Goal: Task Accomplishment & Management: Manage account settings

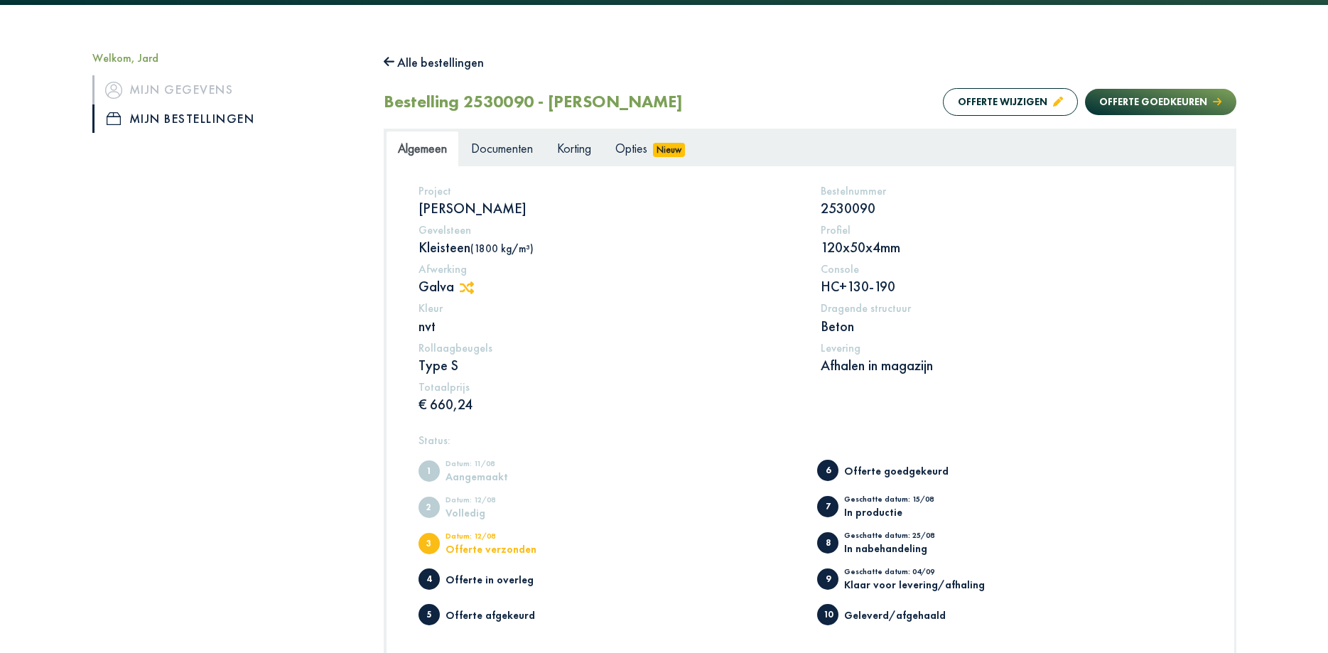
scroll to position [72, 0]
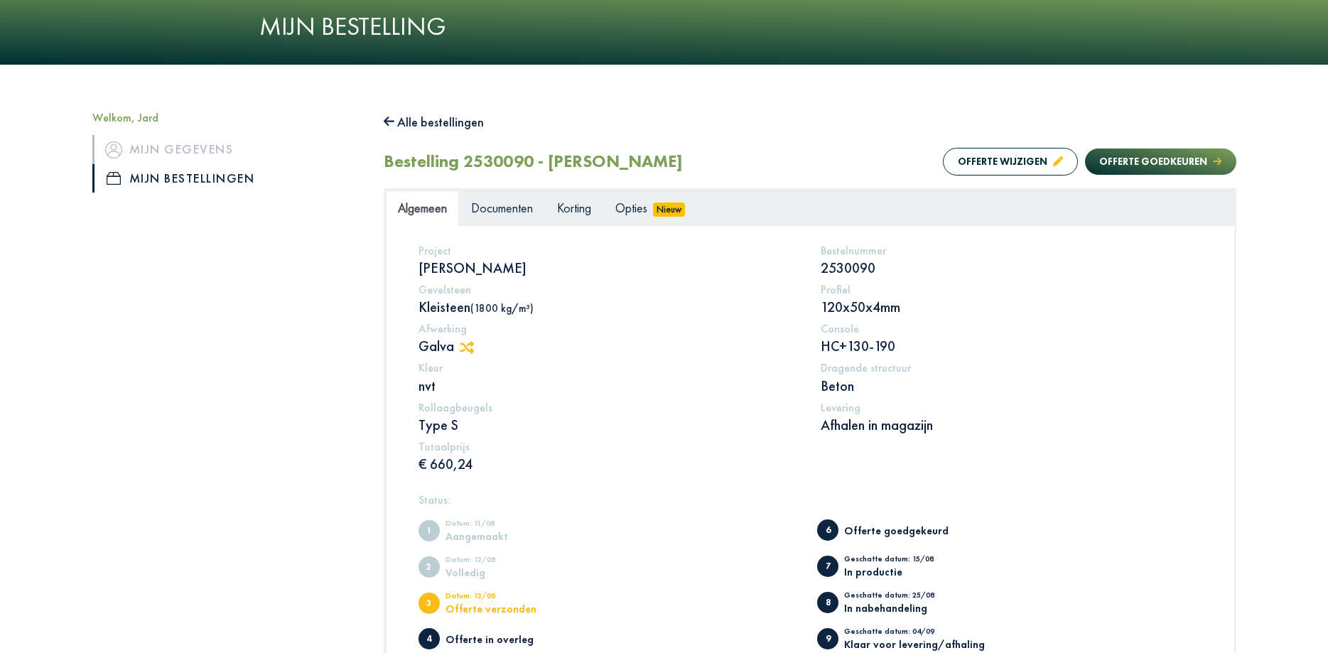
click at [413, 204] on span "Algemeen" at bounding box center [422, 208] width 49 height 16
click at [503, 216] on span "Documenten" at bounding box center [502, 208] width 62 height 16
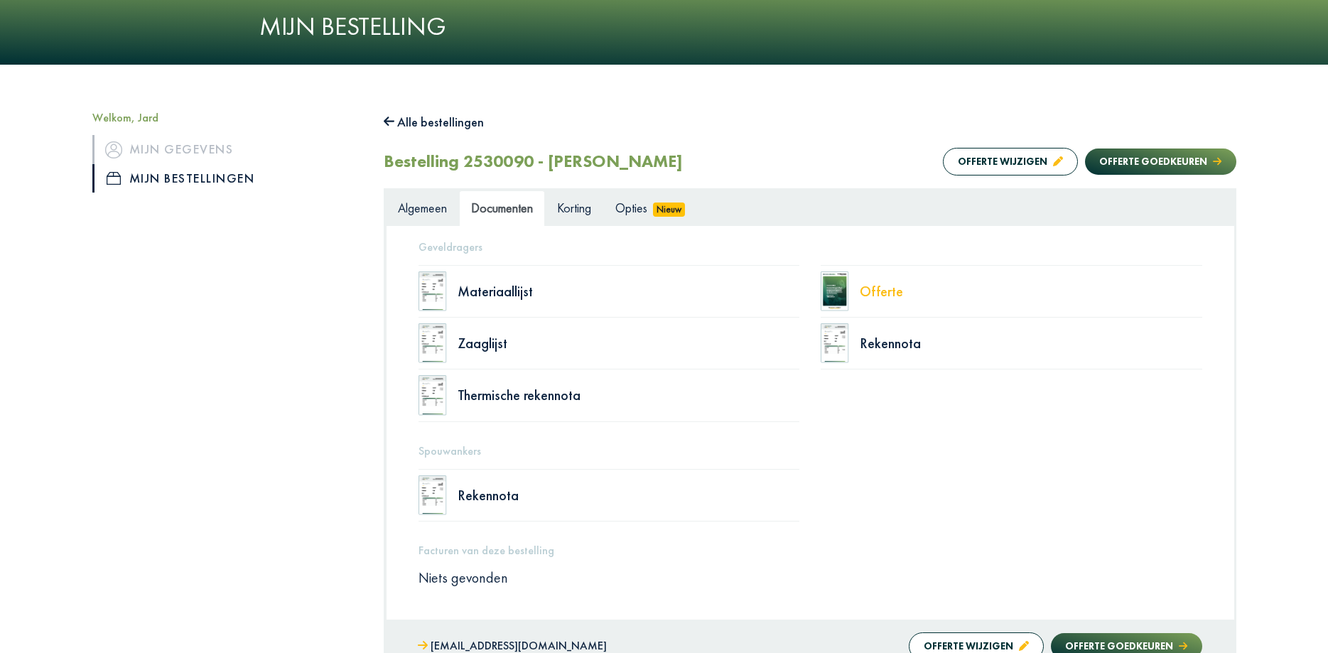
click at [878, 293] on div "Offerte" at bounding box center [1031, 291] width 343 height 14
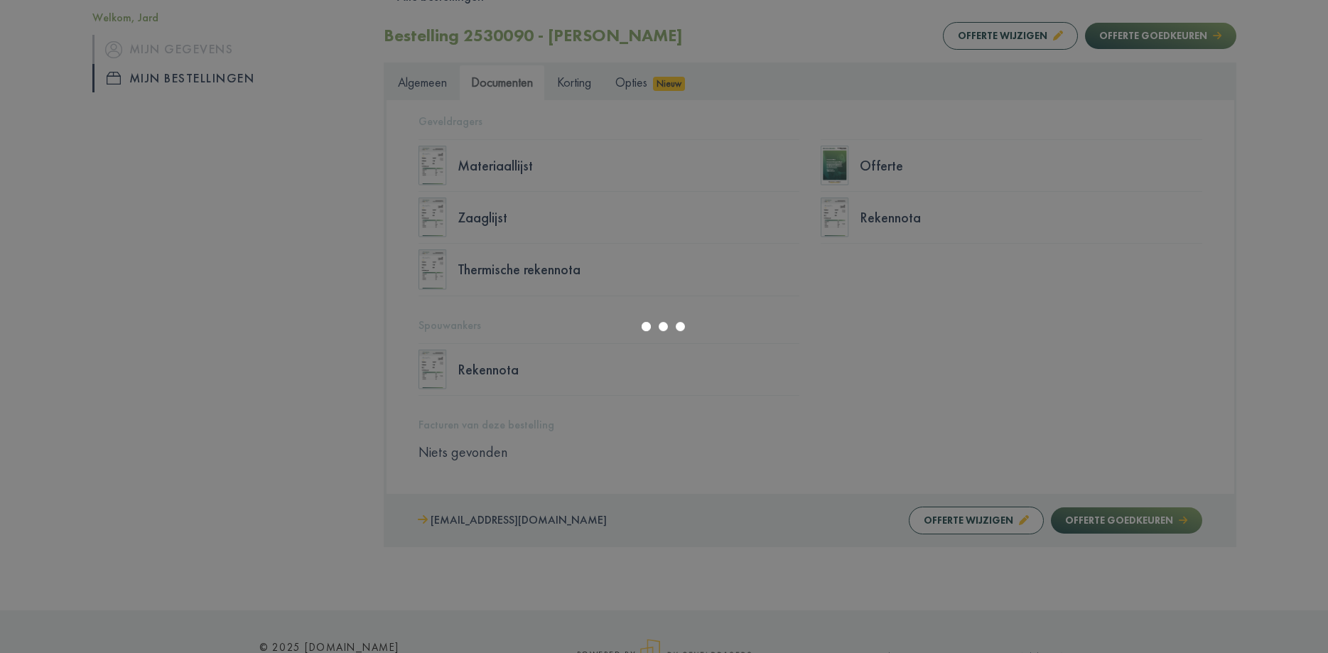
scroll to position [176, 0]
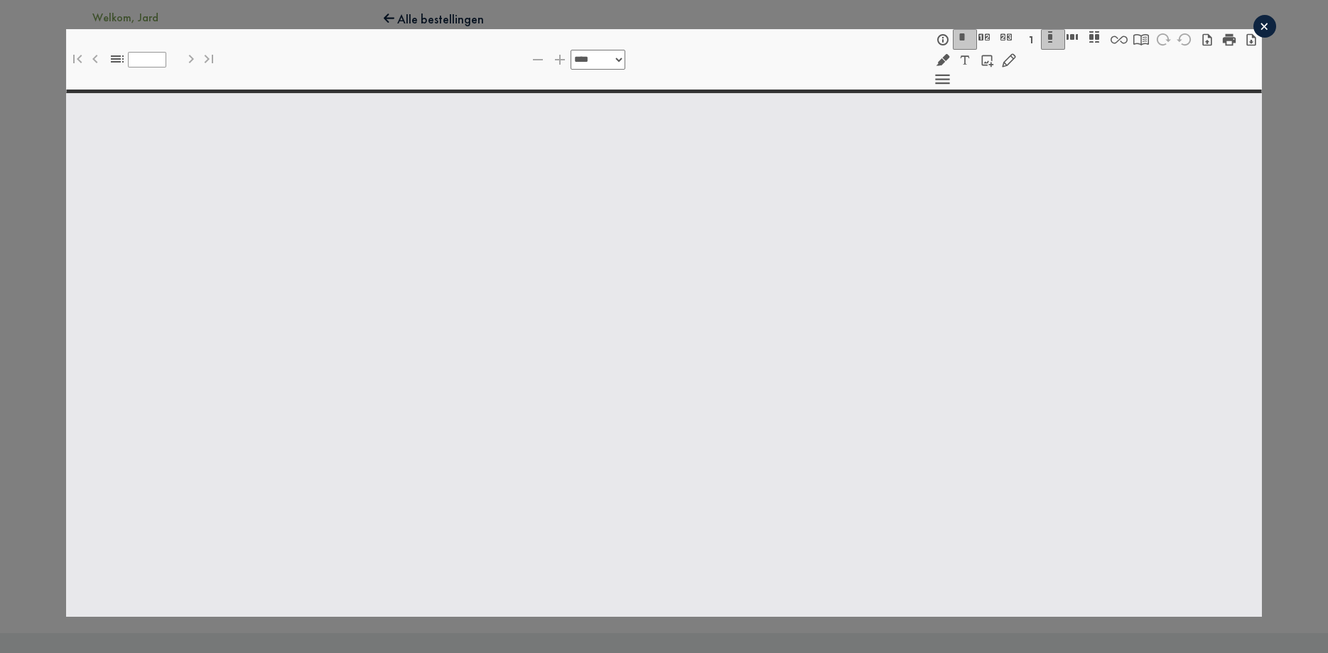
select select "******"
type input "*"
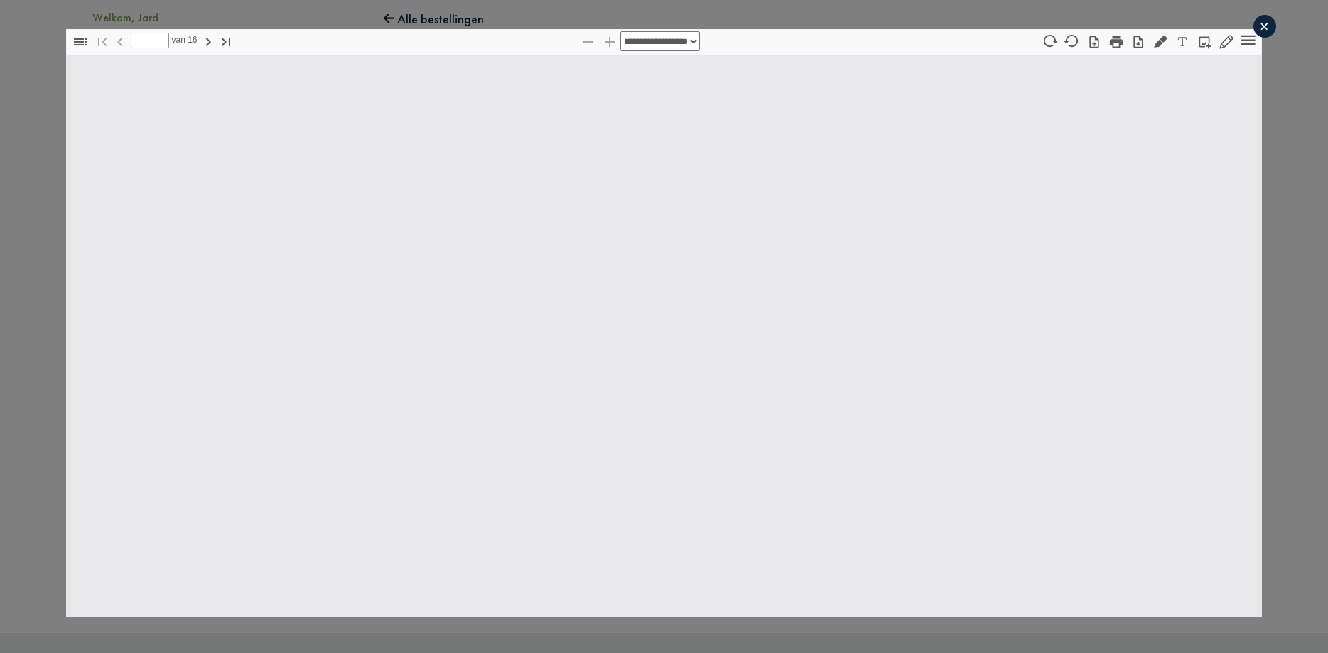
select select "******"
type input "*"
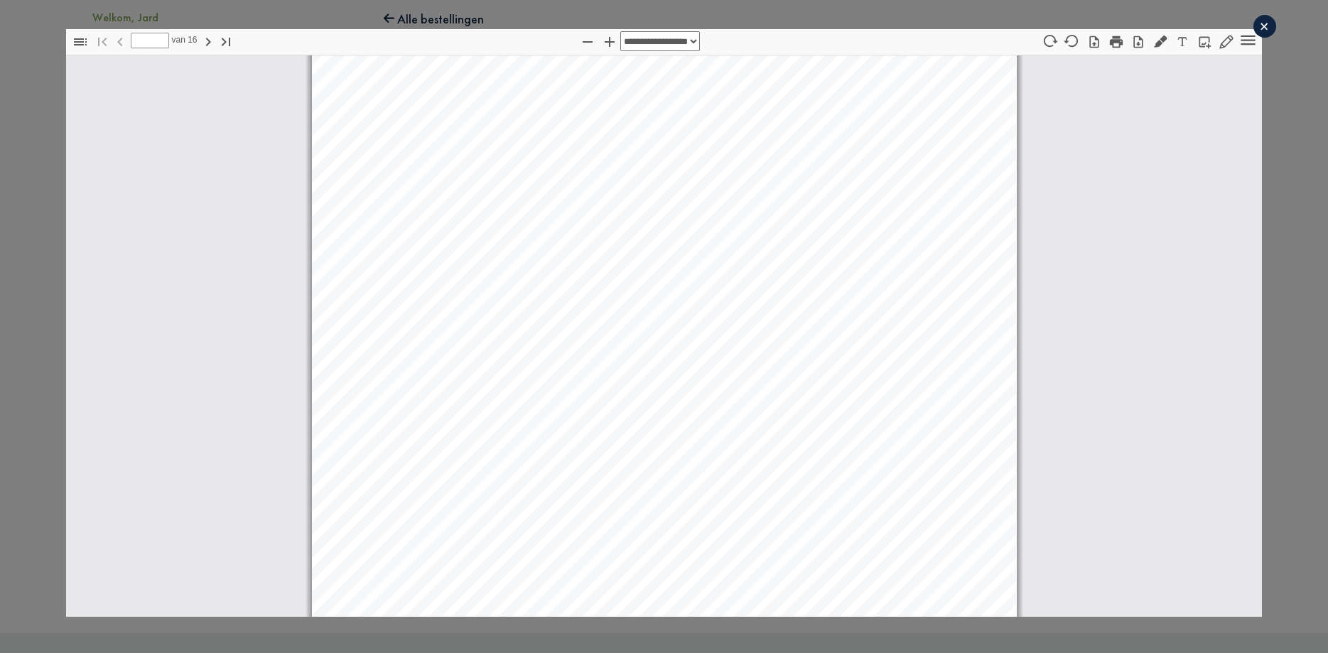
select select "****"
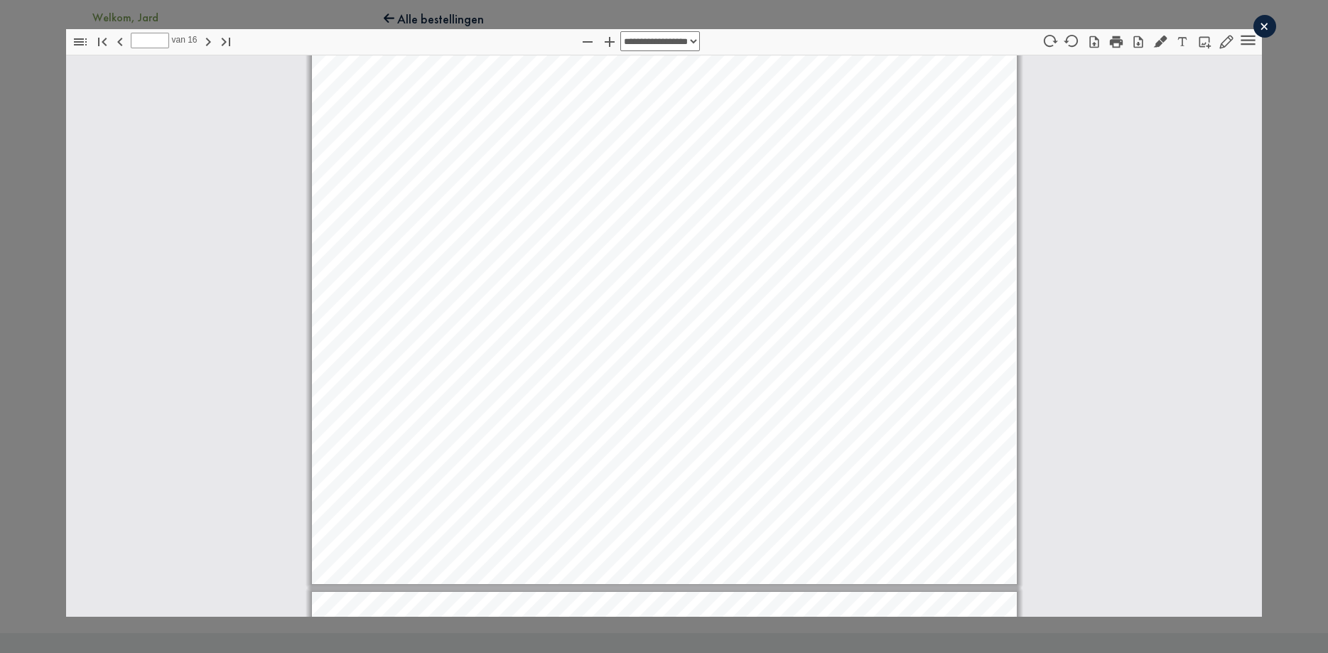
scroll to position [12513, 0]
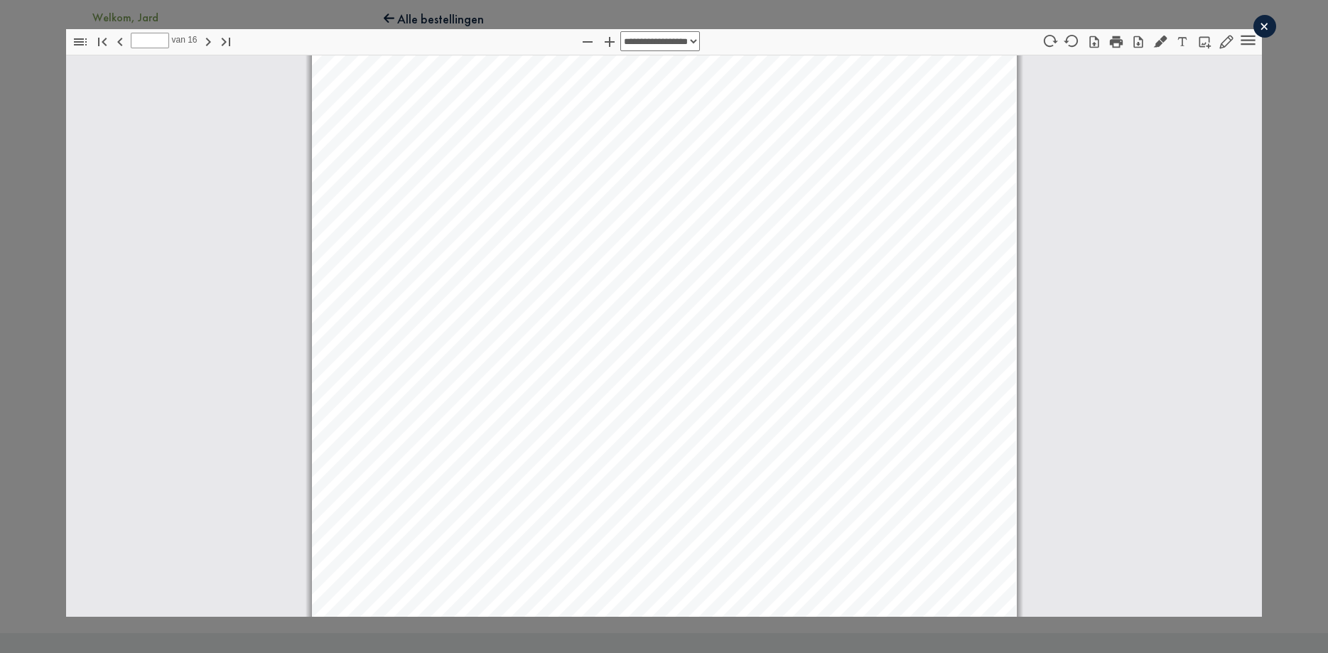
type input "**"
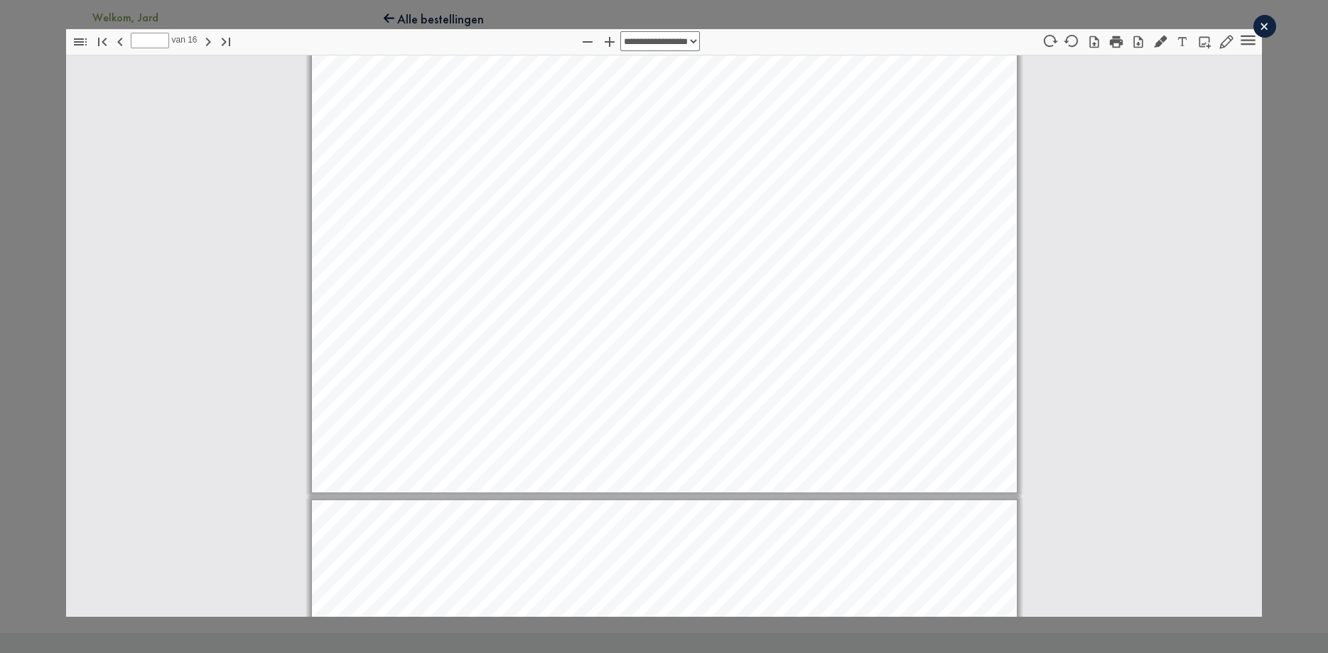
click at [1262, 28] on div "×" at bounding box center [1265, 26] width 23 height 23
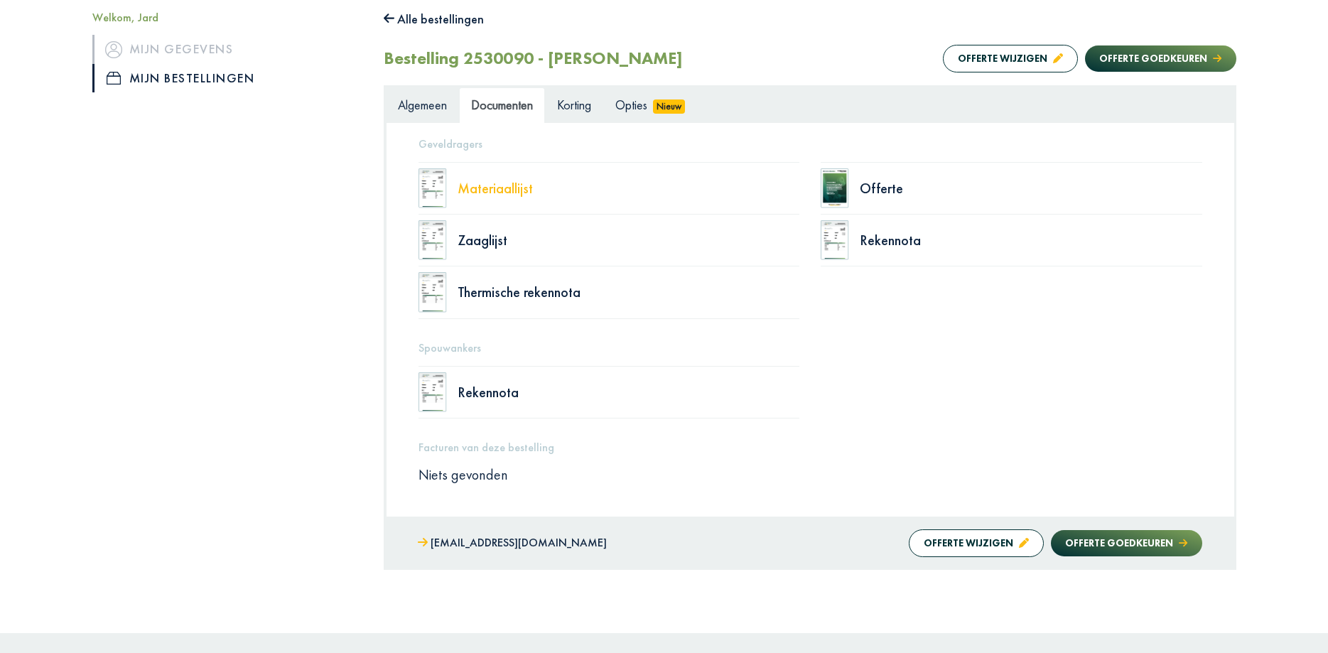
click at [511, 195] on div "Materiaallijst" at bounding box center [629, 188] width 343 height 14
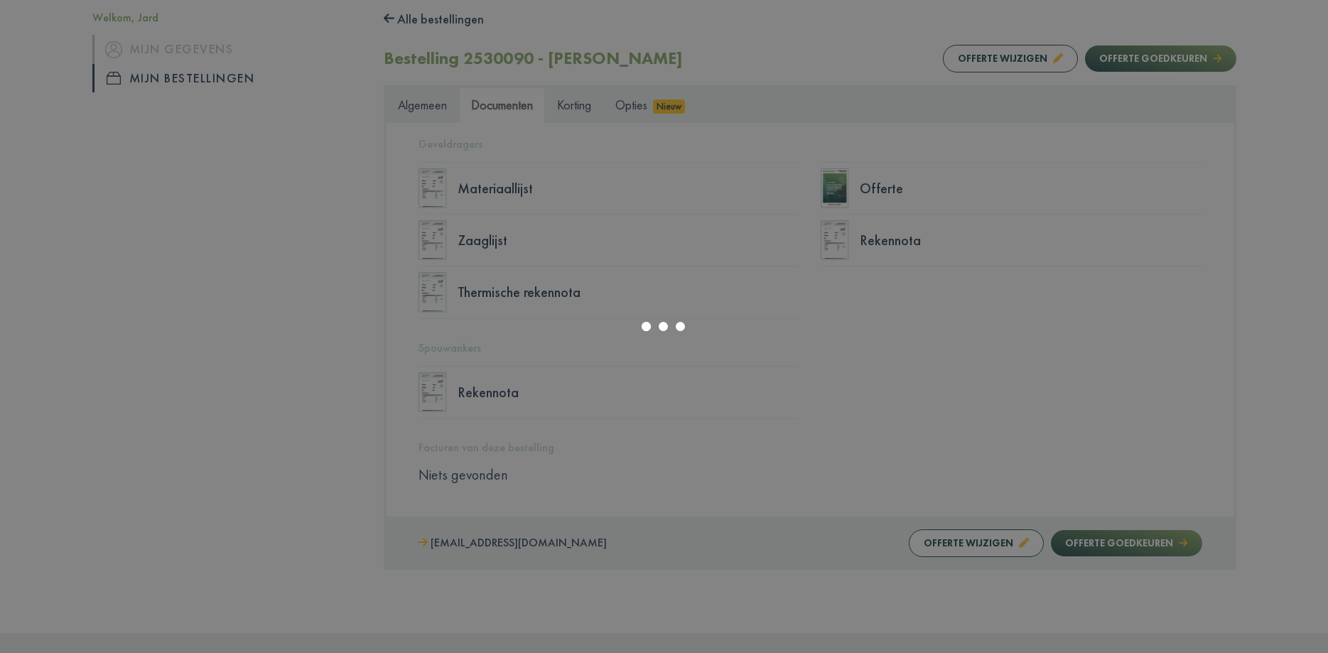
select select "******"
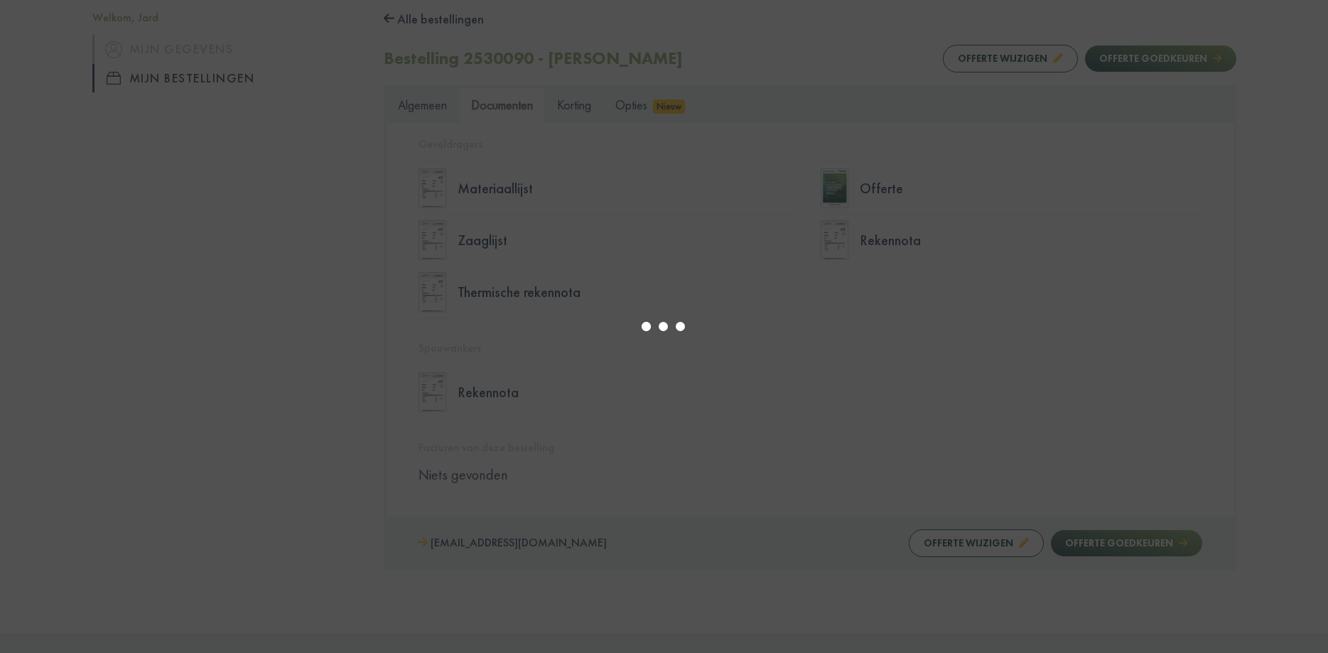
type input "*"
select select "******"
type input "*"
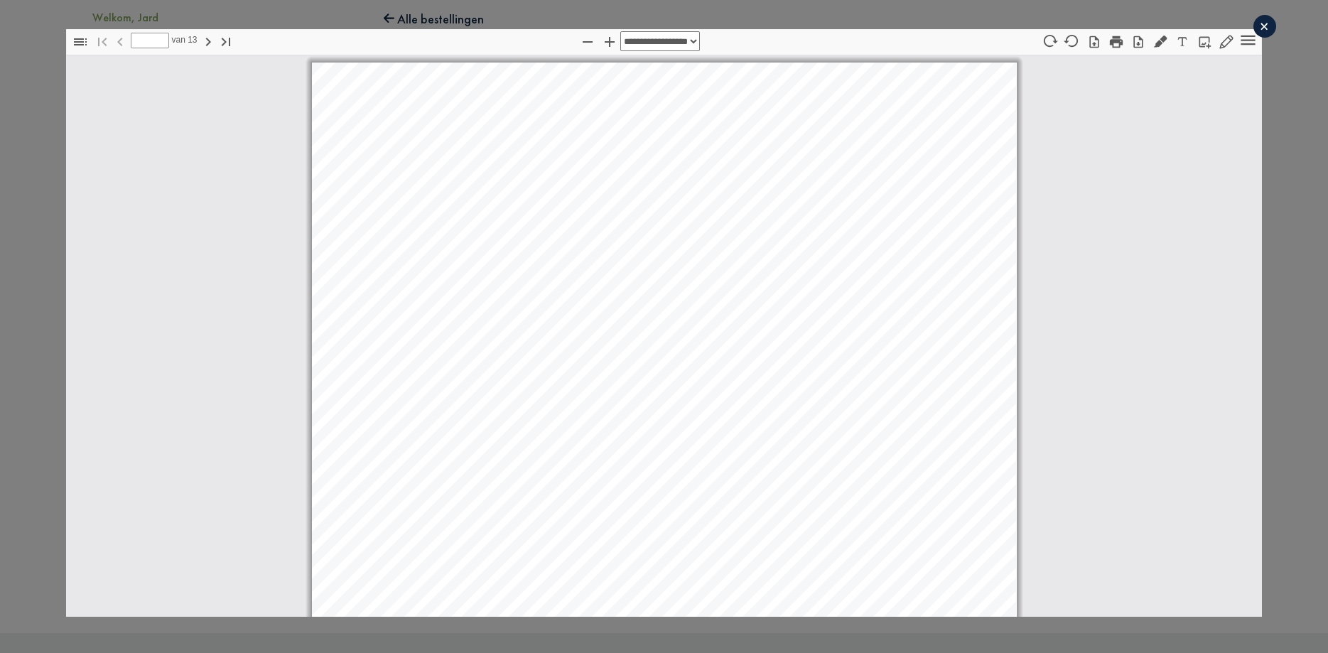
scroll to position [7, 0]
select select "****"
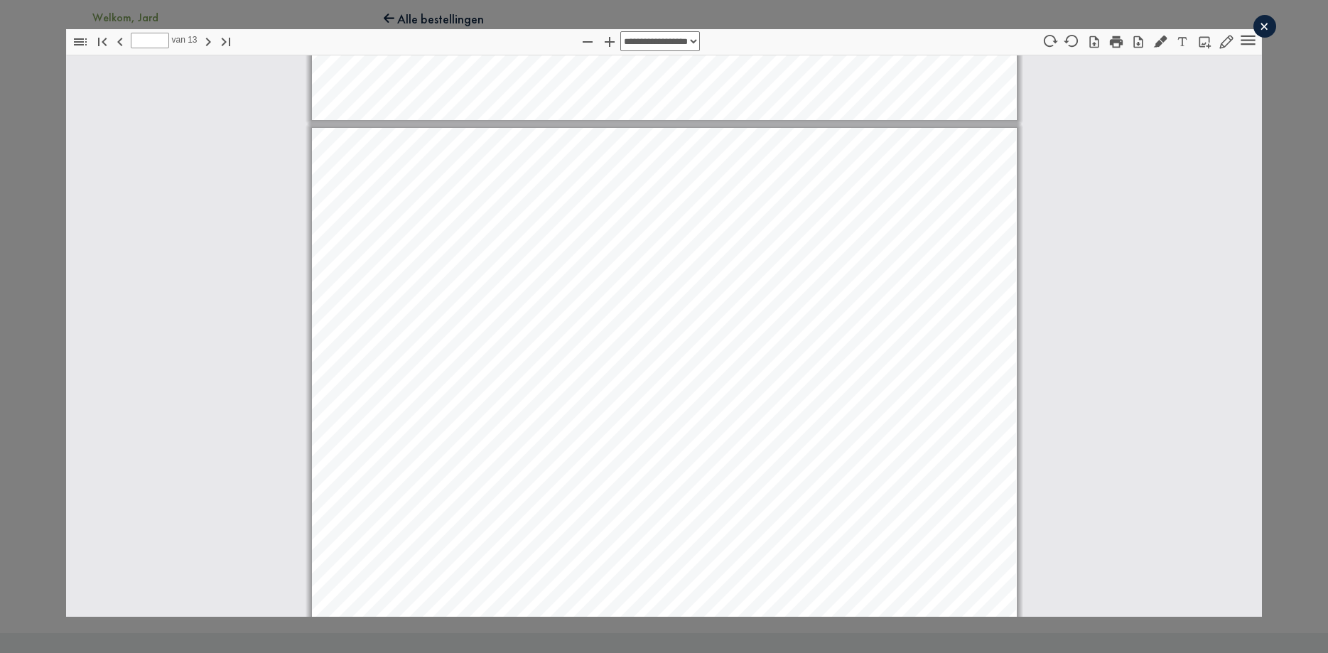
scroll to position [2118, 0]
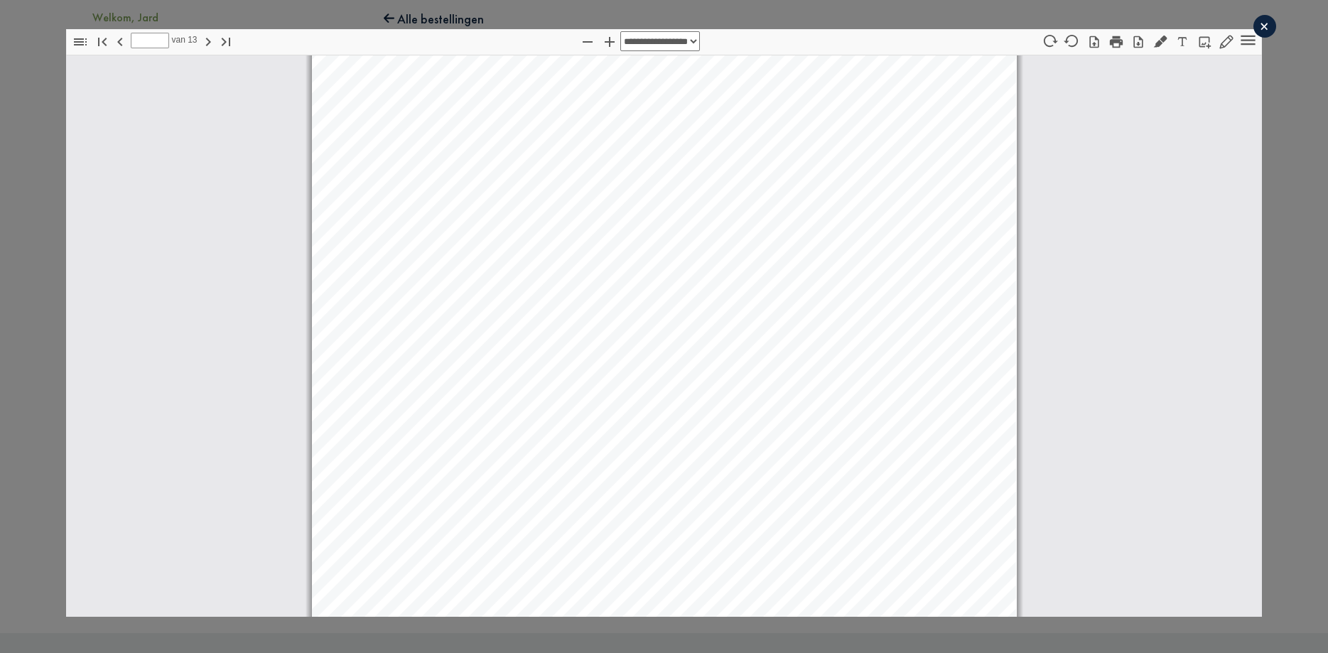
type input "*"
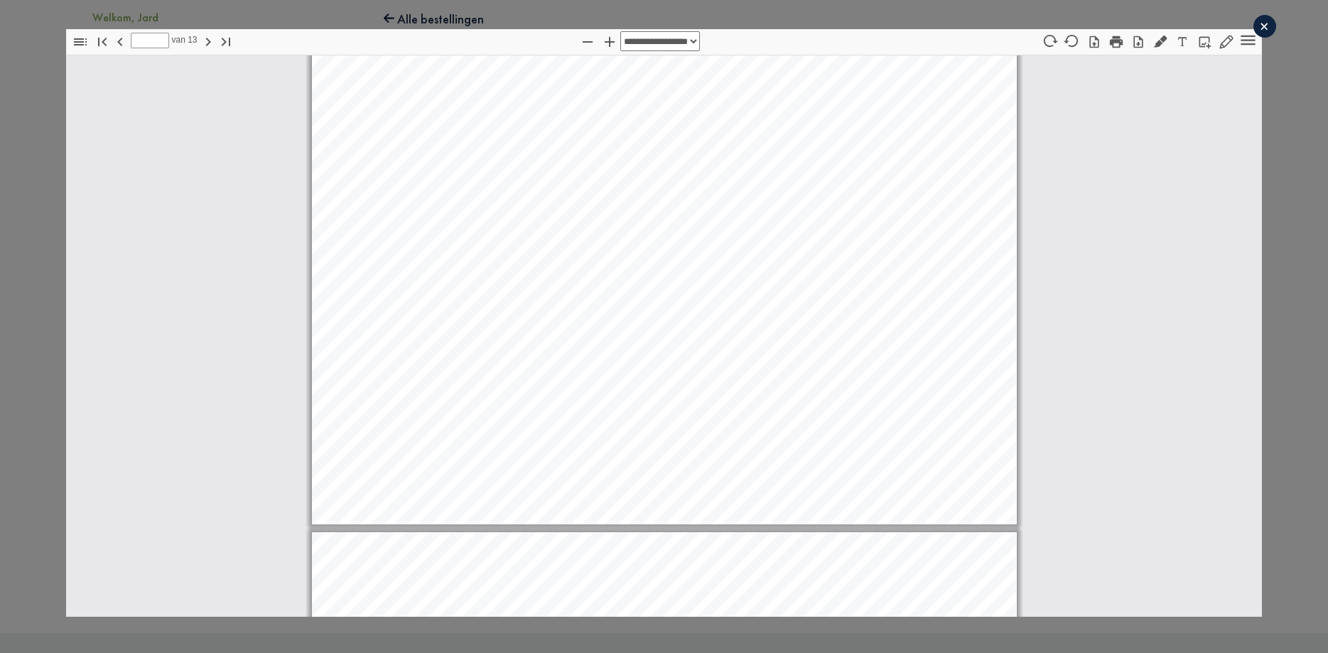
scroll to position [4420, 0]
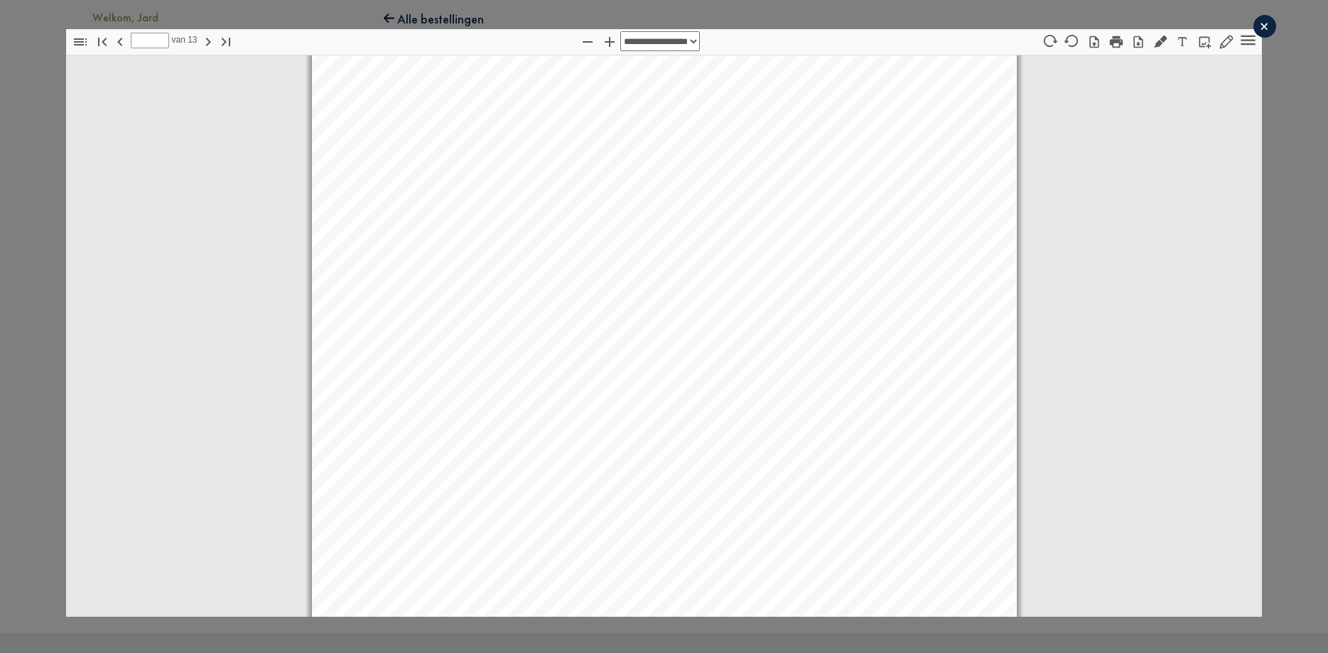
click at [1266, 28] on div "×" at bounding box center [1265, 26] width 23 height 23
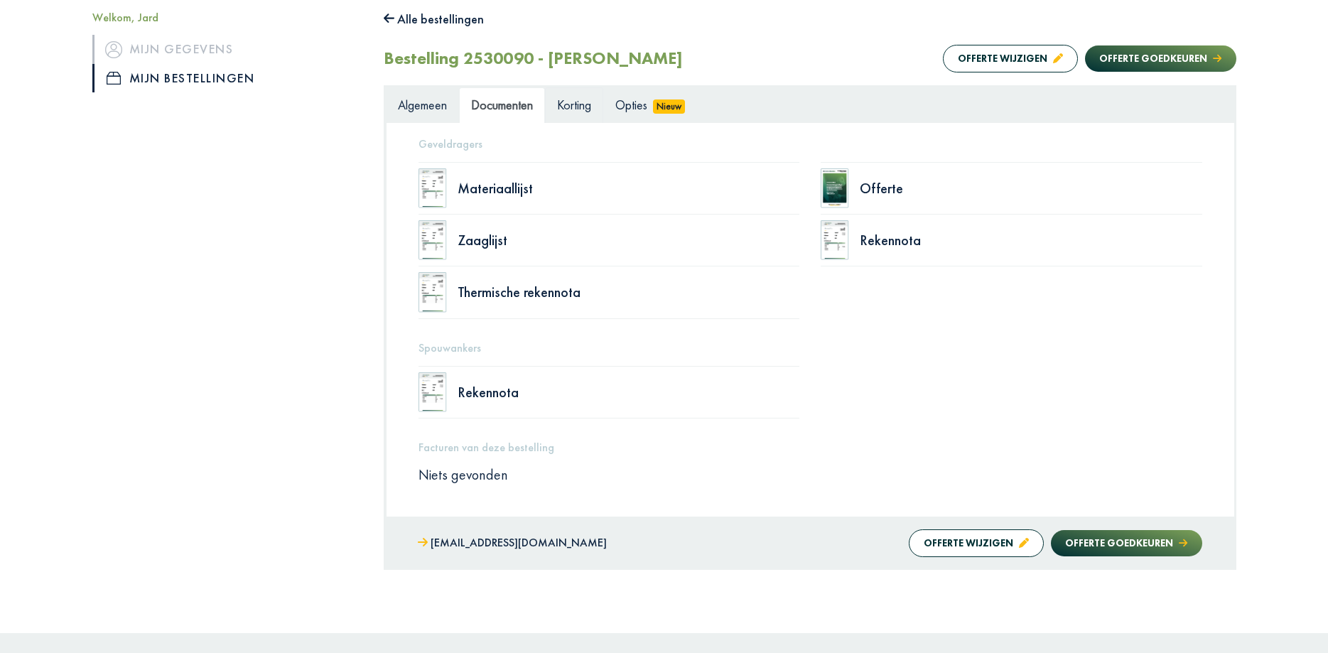
click at [577, 100] on span "Korting" at bounding box center [574, 105] width 34 height 16
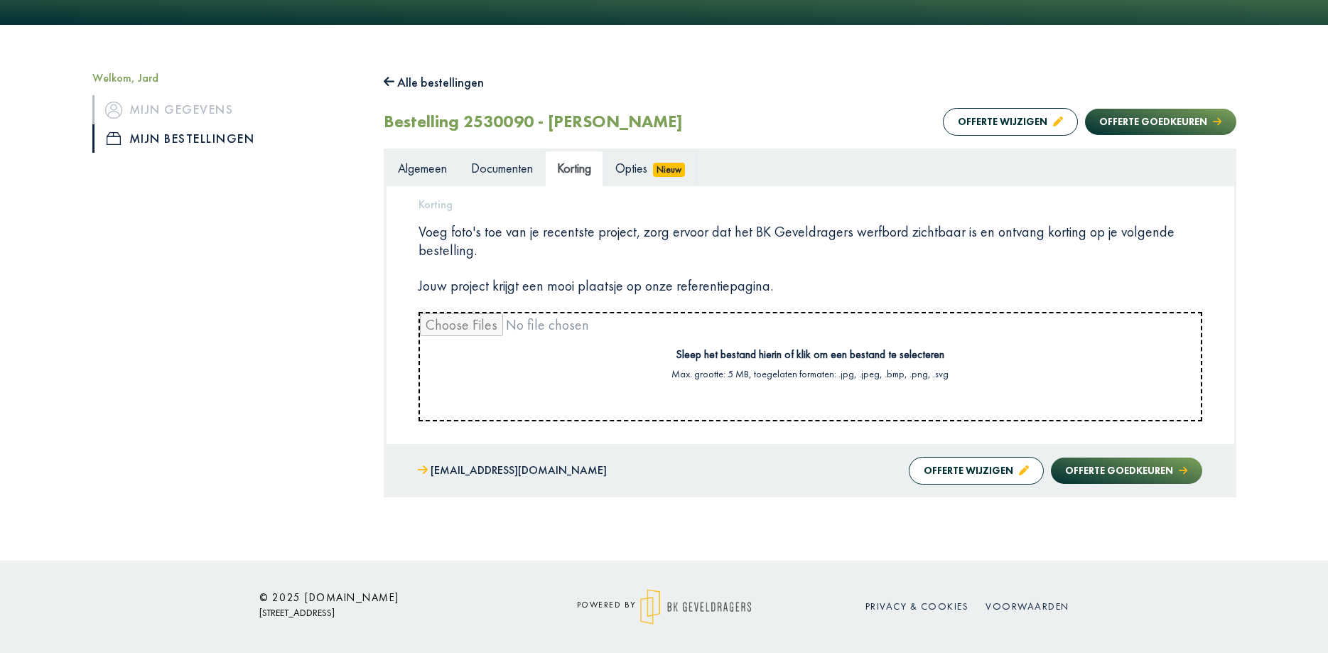
click at [647, 169] on span "Opties" at bounding box center [631, 168] width 32 height 16
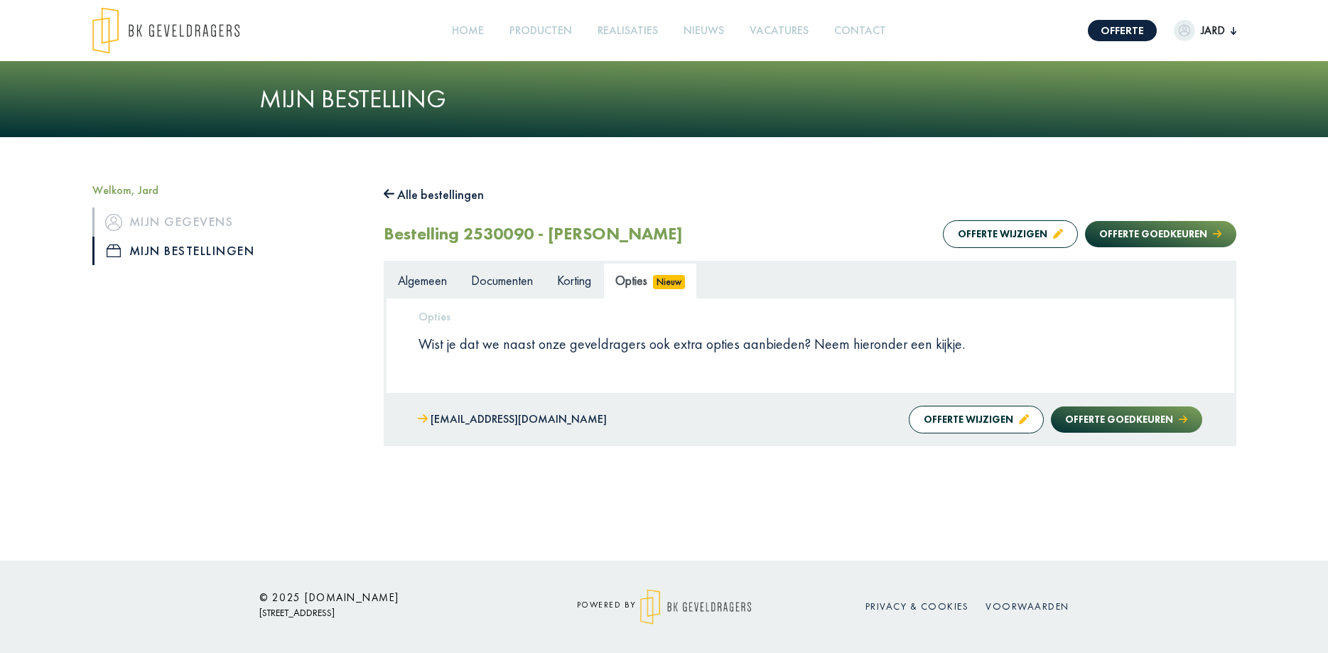
scroll to position [0, 0]
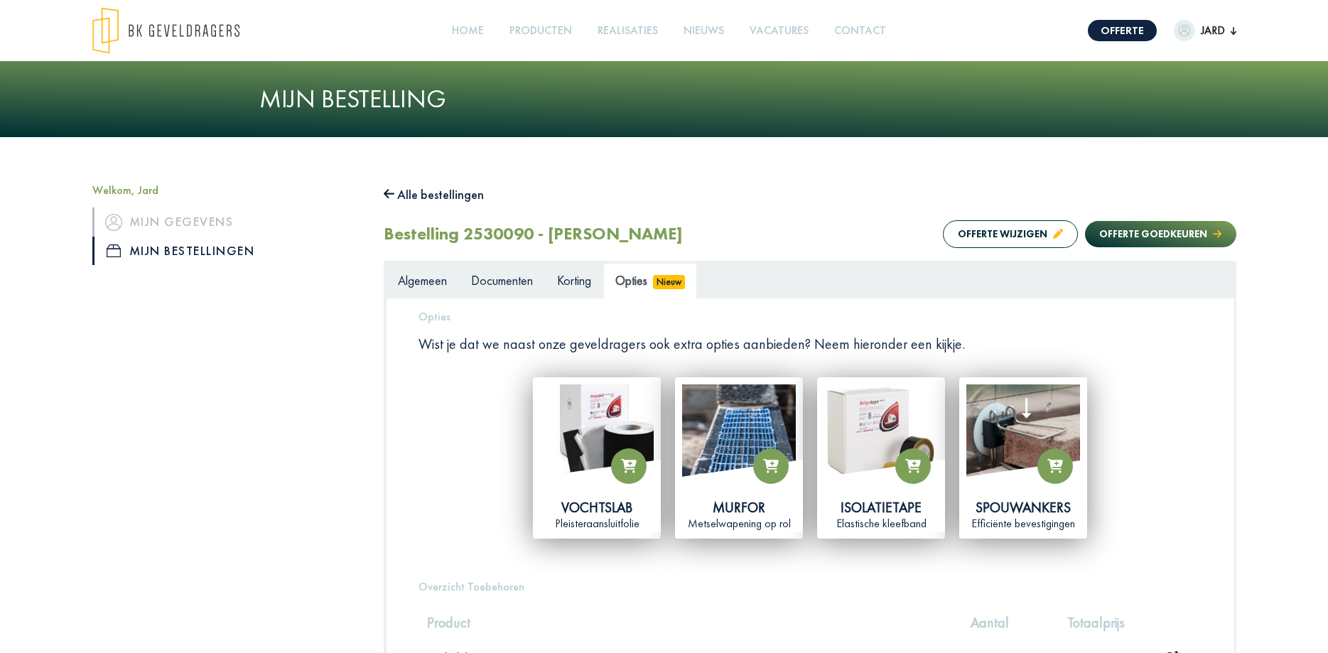
click at [1209, 481] on div "Vochtslab Pleisteraansluitfolie [PERSON_NAME] op rol Isolatietape Elastische kl…" at bounding box center [810, 458] width 805 height 176
drag, startPoint x: 402, startPoint y: 272, endPoint x: 416, endPoint y: 279, distance: 14.9
click at [404, 274] on link "Algemeen" at bounding box center [422, 281] width 73 height 36
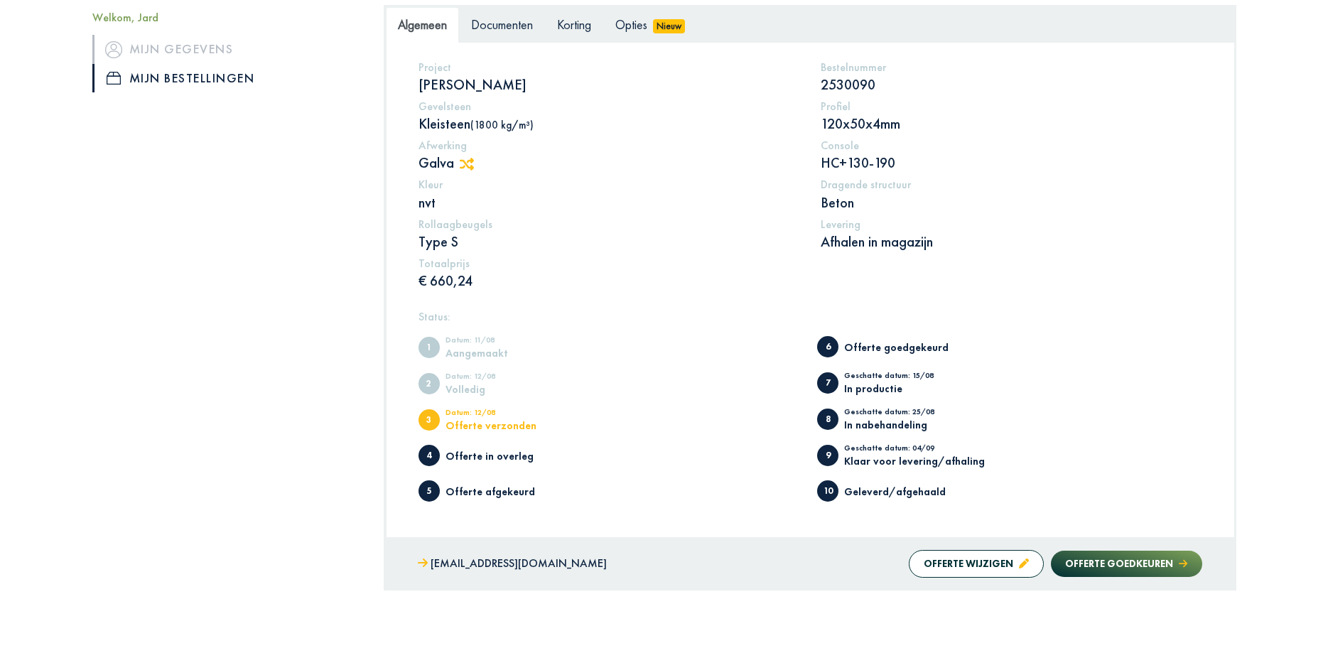
scroll to position [290, 0]
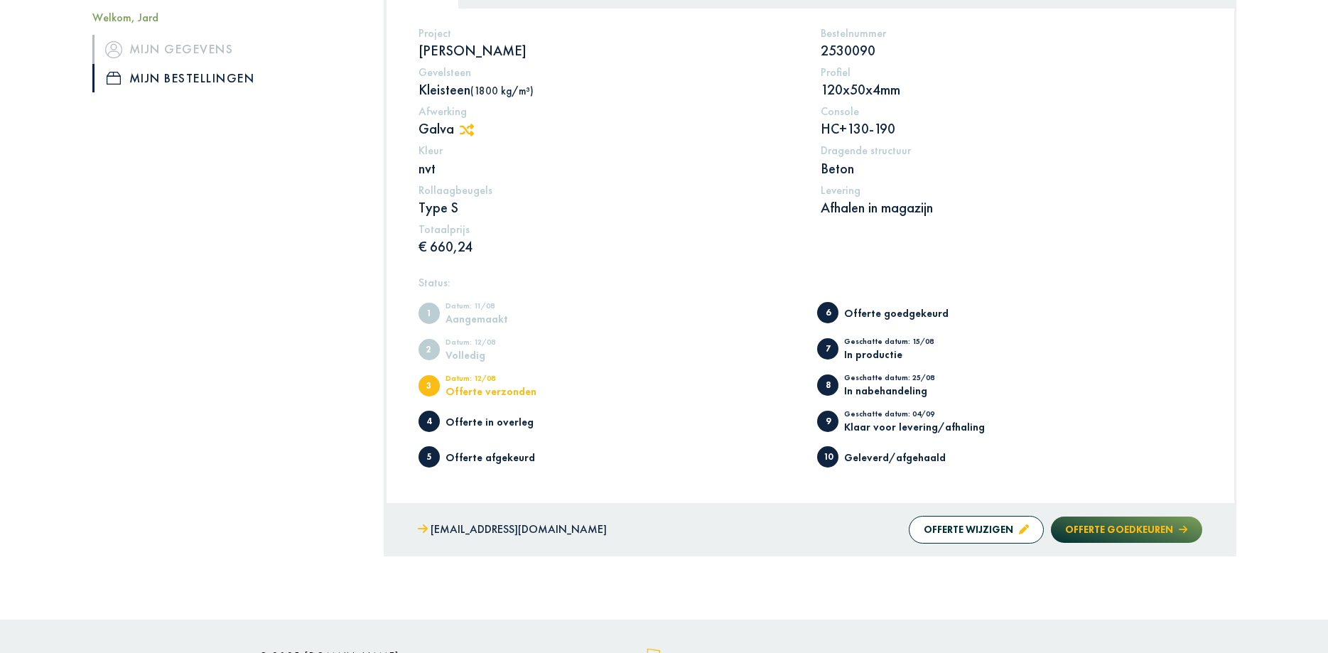
click at [1123, 534] on button "Offerte goedkeuren" at bounding box center [1126, 530] width 151 height 26
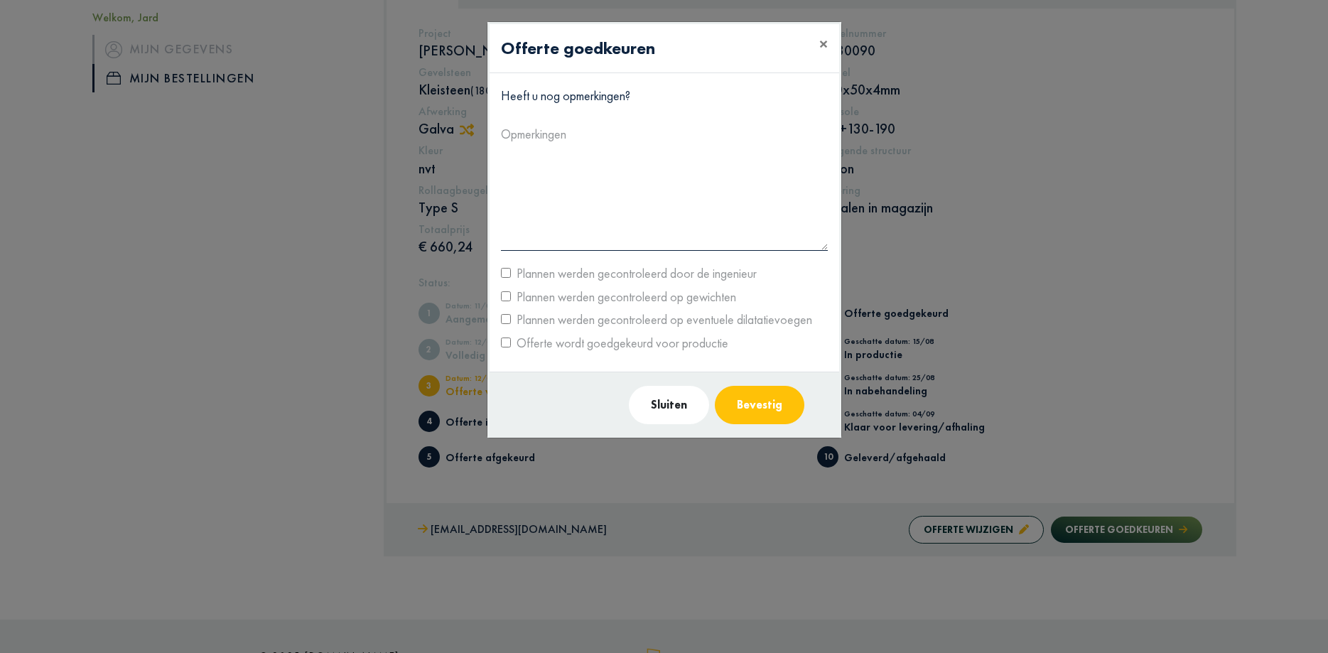
click at [753, 405] on button "Bevestig" at bounding box center [760, 405] width 90 height 38
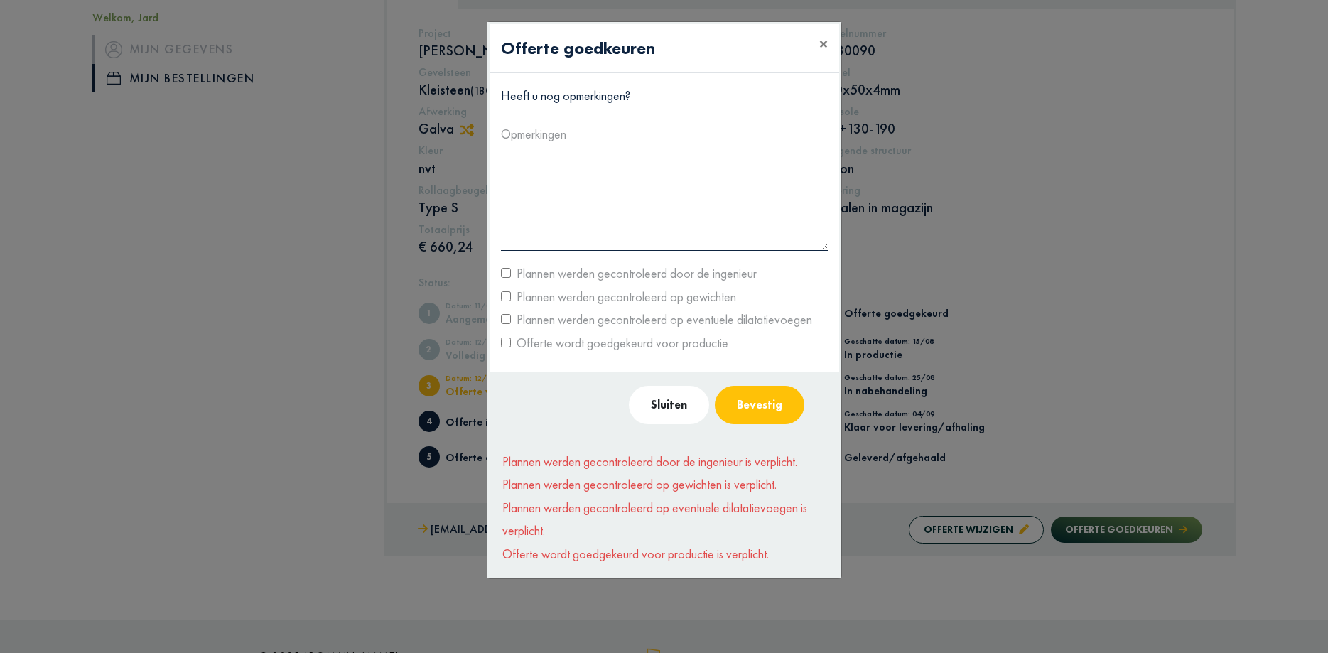
click at [508, 338] on div "Offerte wordt goedgekeurd voor productie" at bounding box center [664, 343] width 348 height 23
click at [500, 343] on div "Offerte wordt goedgekeurd voor productie" at bounding box center [664, 343] width 348 height 23
click at [511, 343] on label "Offerte wordt goedgekeurd voor productie" at bounding box center [619, 343] width 217 height 23
click at [748, 396] on button "Bevestig" at bounding box center [760, 405] width 90 height 38
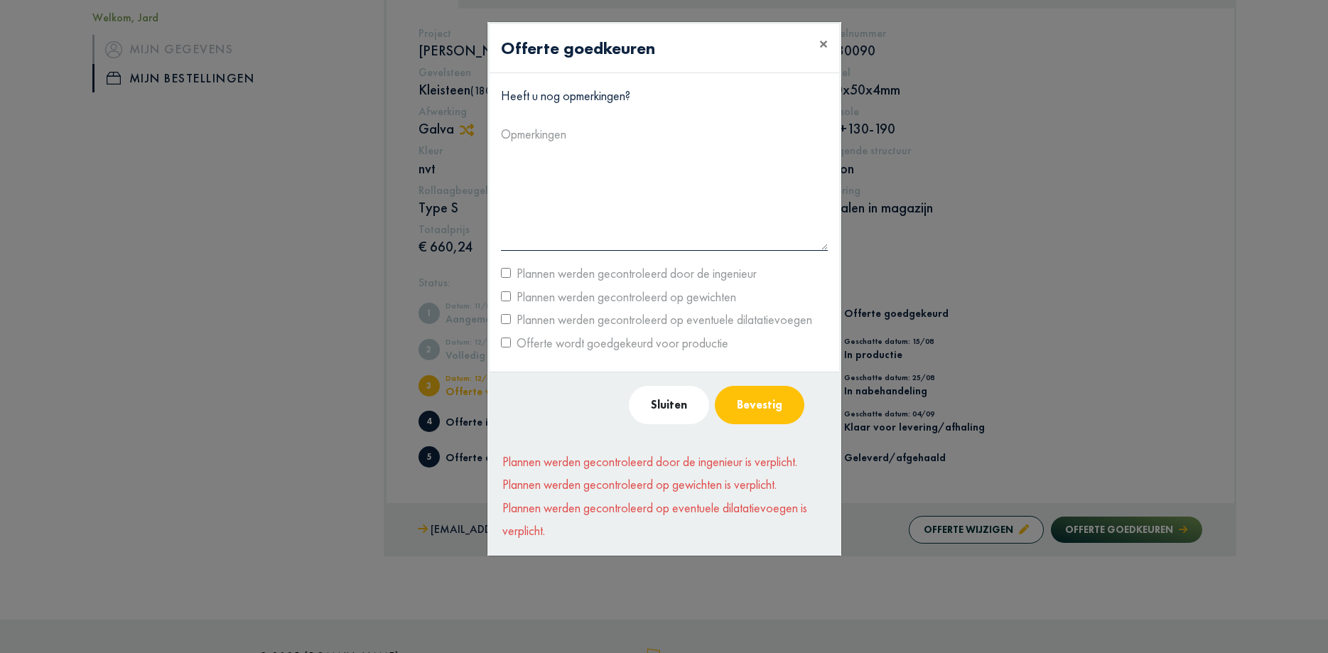
click at [772, 420] on button "Bevestig" at bounding box center [760, 405] width 90 height 38
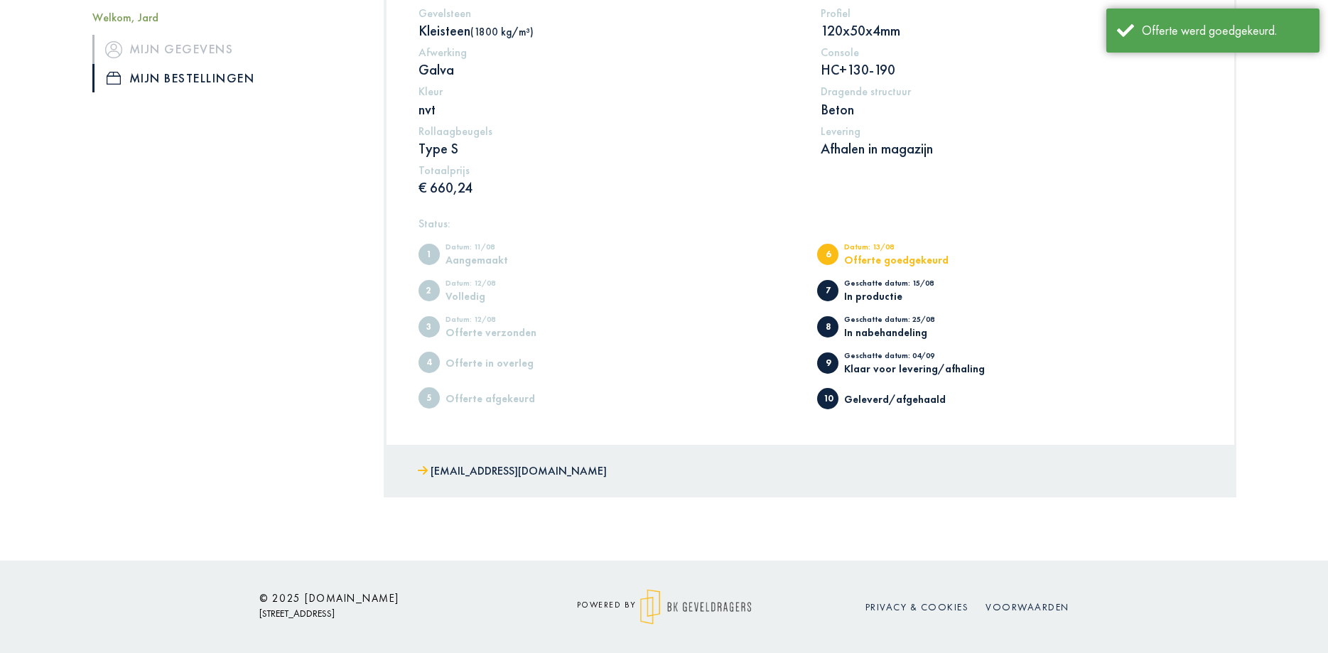
scroll to position [0, 0]
